Goal: Transaction & Acquisition: Subscribe to service/newsletter

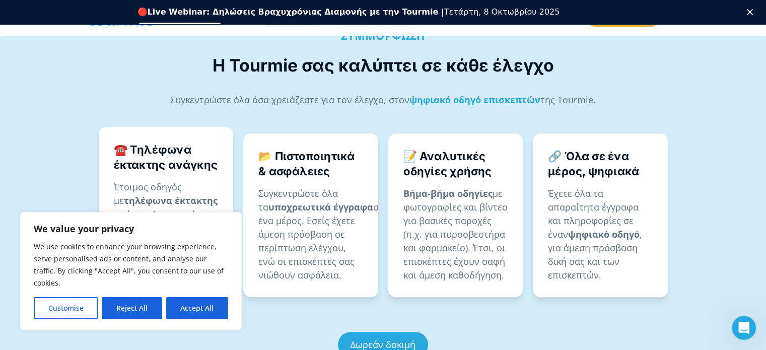
scroll to position [620, 0]
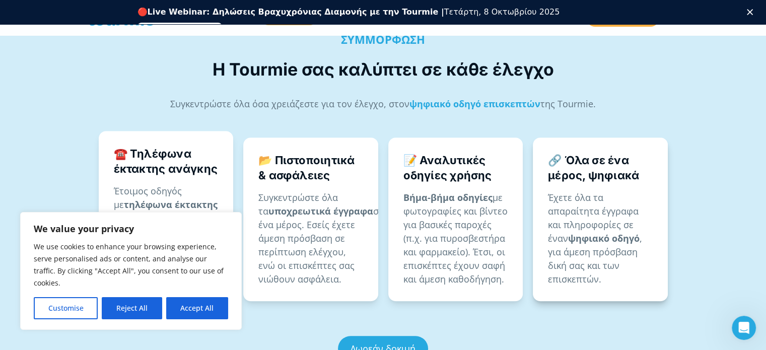
click at [576, 232] on strong "ψηφιακό οδηγό" at bounding box center [603, 238] width 71 height 12
click at [560, 153] on h4 "🔗 Όλα σε ένα μέρος, ψηφιακά" at bounding box center [600, 168] width 105 height 30
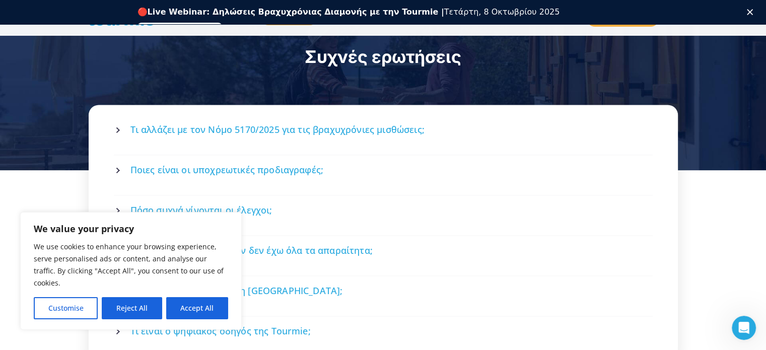
scroll to position [1348, 0]
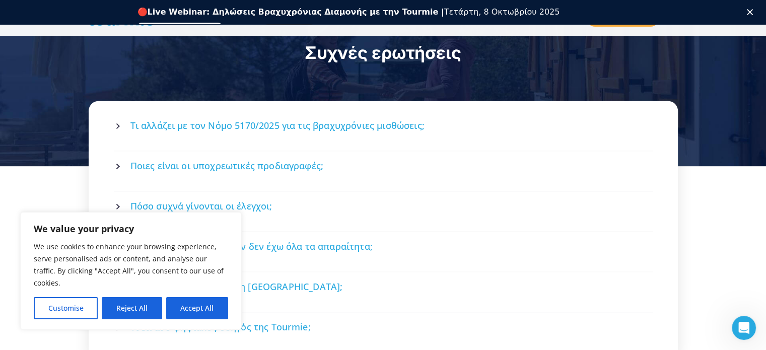
click at [267, 160] on span "Ποιες είναι οι υποχρεωτικές προδιαγραφές;" at bounding box center [226, 166] width 193 height 13
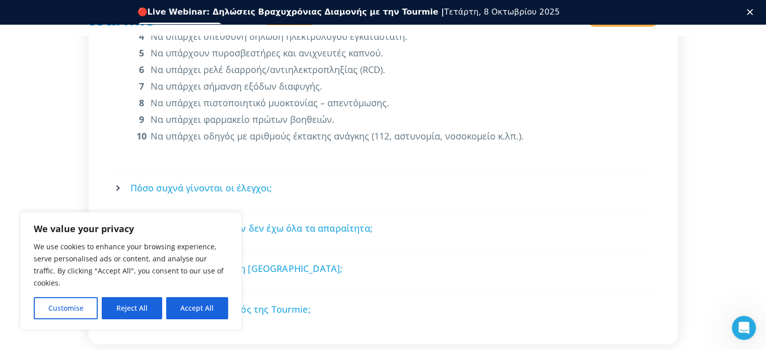
scroll to position [1607, 0]
click at [250, 180] on span "Πόσο συχνά γίνονται οι έλεγχοι;" at bounding box center [201, 186] width 142 height 13
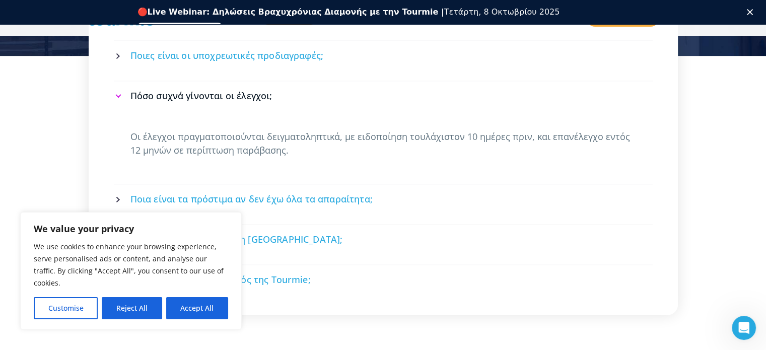
click at [267, 193] on span "Ποια είναι τα πρόστιμα αν δεν έχω όλα τα απαραίτητα;" at bounding box center [251, 199] width 242 height 13
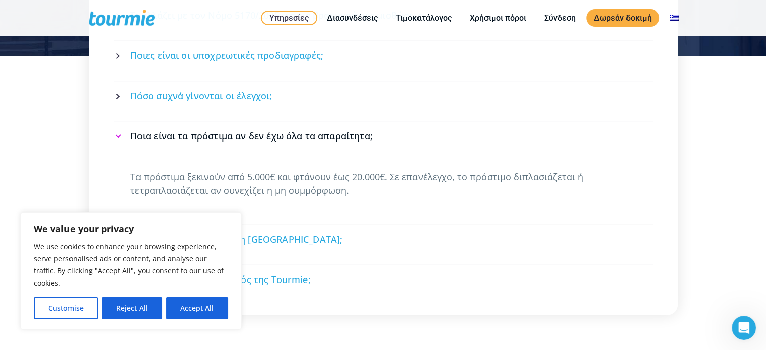
click at [238, 182] on div "Τα πρόστιμα ξεκινούν από 5.000€ και φτάνουν έως 20.000€. Σε επανέλεγχο, το πρόσ…" at bounding box center [383, 192] width 539 height 63
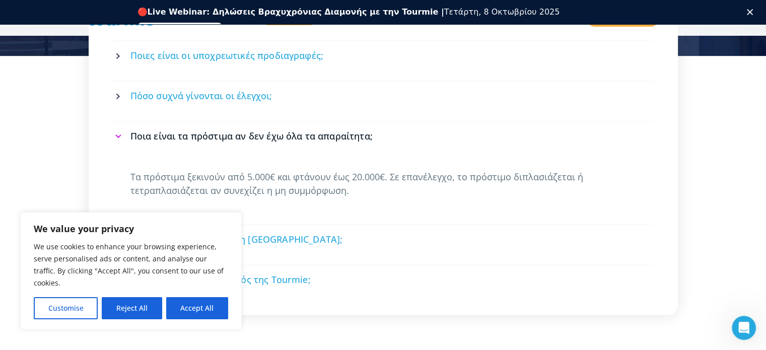
click at [235, 233] on span "Πώς βοηθά η Tourmie στη [GEOGRAPHIC_DATA];" at bounding box center [236, 239] width 212 height 13
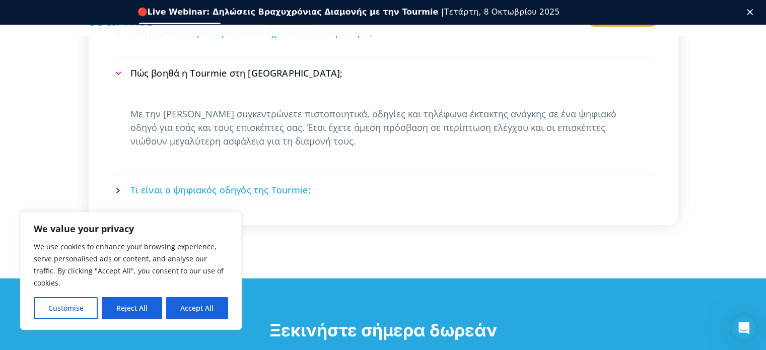
scroll to position [1562, 0]
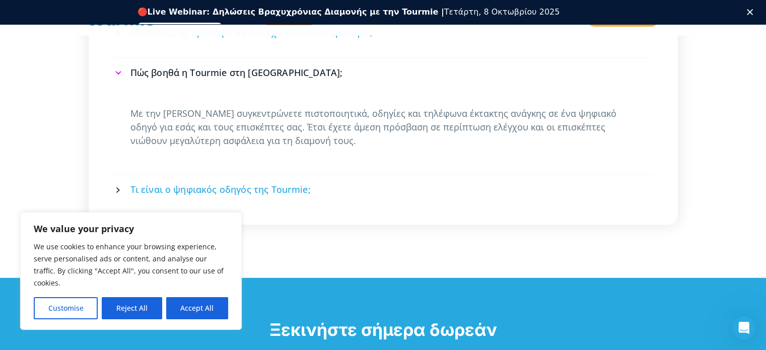
click at [282, 183] on span "Τι είναι ο ψηφιακός οδηγός της Tourmie;" at bounding box center [220, 189] width 180 height 13
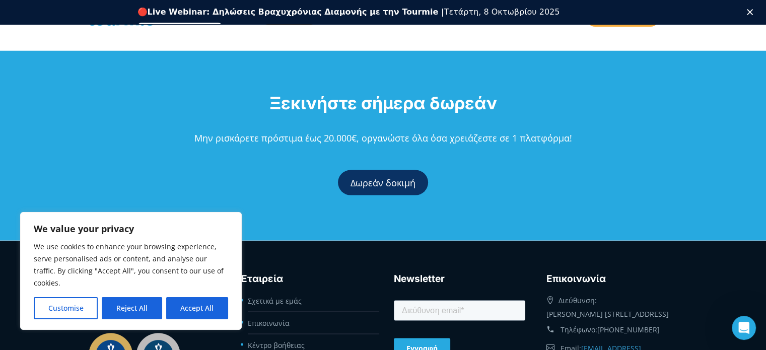
scroll to position [1869, 0]
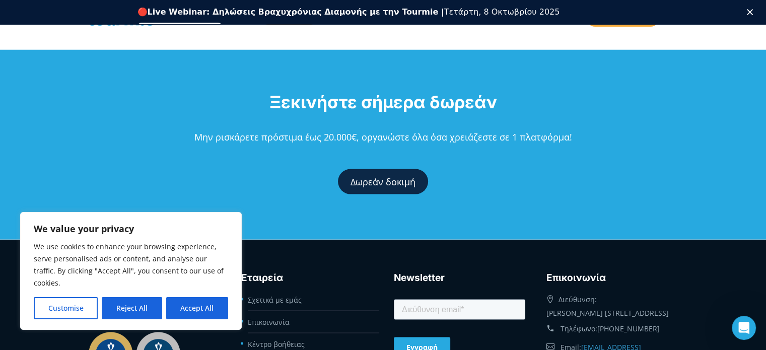
click at [356, 169] on link "Δωρεάν δοκιμή" at bounding box center [383, 181] width 90 height 25
